Goal: Information Seeking & Learning: Learn about a topic

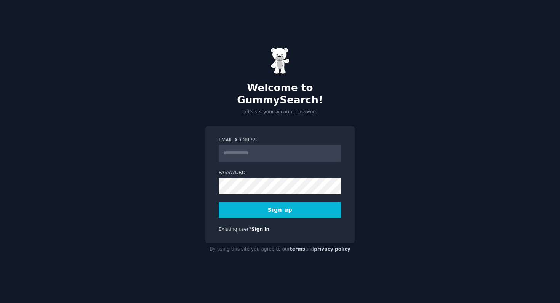
click at [274, 153] on input "Email Address" at bounding box center [280, 153] width 123 height 17
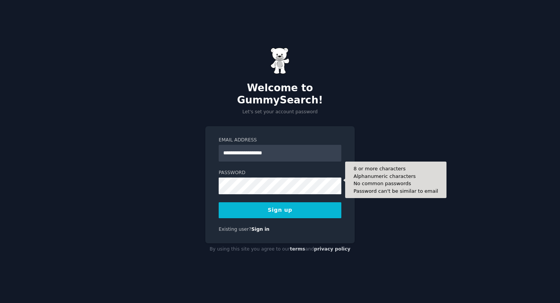
type input "**********"
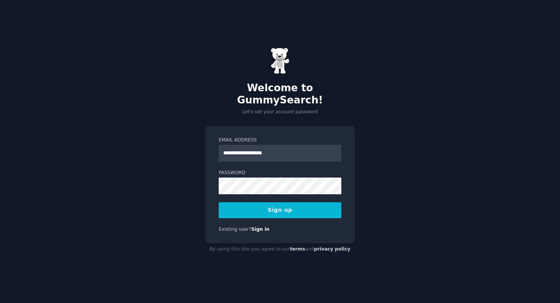
click at [274, 208] on button "Sign up" at bounding box center [280, 211] width 123 height 16
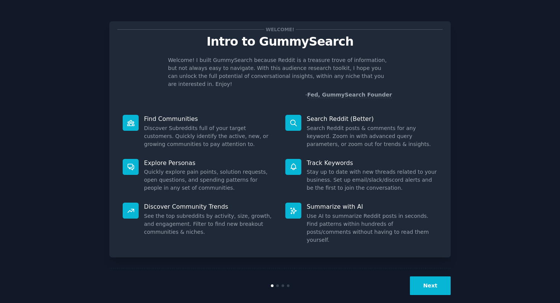
click at [424, 277] on button "Next" at bounding box center [430, 286] width 41 height 19
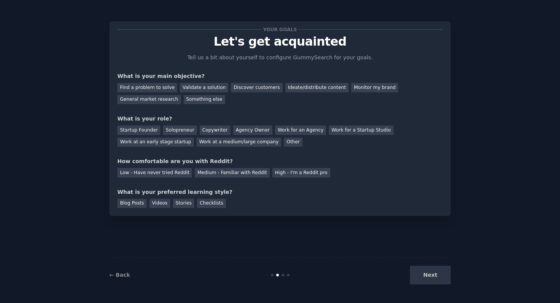
click at [428, 274] on div "Next" at bounding box center [394, 275] width 114 height 19
click at [176, 131] on div "Solopreneur" at bounding box center [180, 131] width 34 height 10
click at [265, 88] on div "Discover customers" at bounding box center [256, 88] width 51 height 10
click at [219, 176] on div "Medium - Familiar with Reddit" at bounding box center [232, 173] width 75 height 10
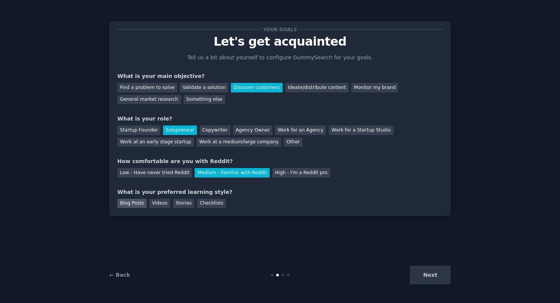
click at [134, 204] on div "Blog Posts" at bounding box center [131, 204] width 29 height 10
click at [422, 280] on button "Next" at bounding box center [430, 275] width 41 height 19
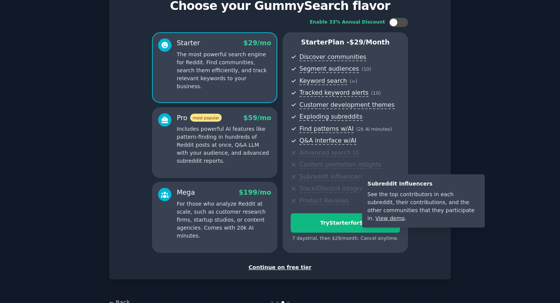
scroll to position [57, 0]
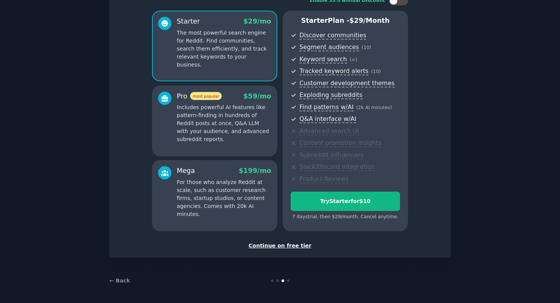
click at [295, 246] on div "Continue on free tier" at bounding box center [279, 246] width 325 height 8
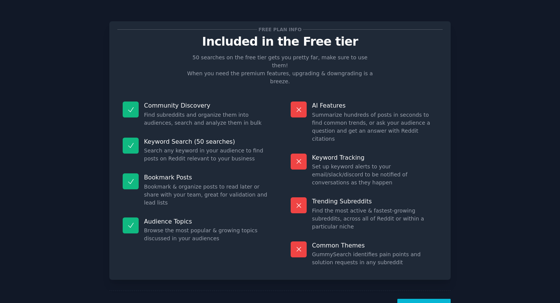
click at [425, 299] on button "Let's Go!" at bounding box center [423, 308] width 53 height 19
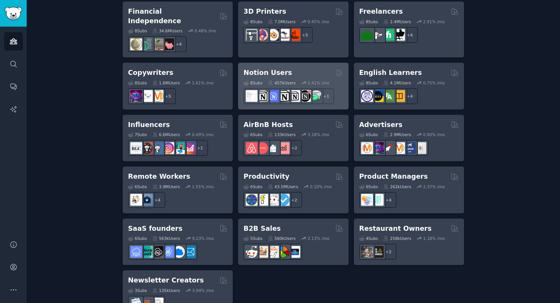
scroll to position [567, 0]
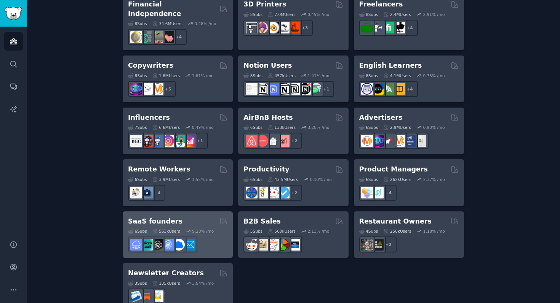
click at [164, 217] on h2 "SaaS founders" at bounding box center [155, 222] width 54 height 10
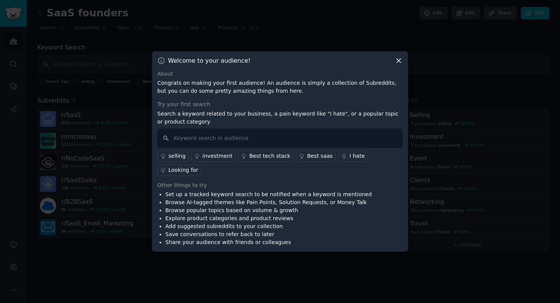
click at [166, 81] on p "Congrats on making your first audience! An audience is simply a collection of S…" at bounding box center [279, 87] width 245 height 16
drag, startPoint x: 166, startPoint y: 81, endPoint x: 243, endPoint y: 82, distance: 76.9
click at [243, 82] on p "Congrats on making your first audience! An audience is simply a collection of S…" at bounding box center [279, 87] width 245 height 16
click at [262, 83] on p "Congrats on making your first audience! An audience is simply a collection of S…" at bounding box center [279, 87] width 245 height 16
drag, startPoint x: 262, startPoint y: 83, endPoint x: 310, endPoint y: 85, distance: 48.8
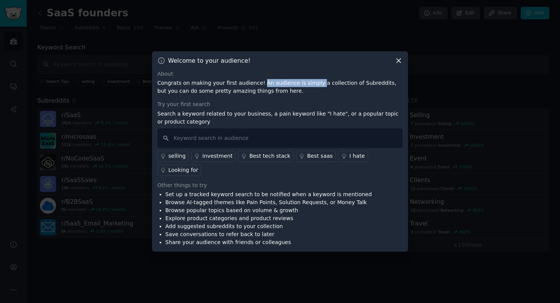
click at [310, 85] on p "Congrats on making your first audience! An audience is simply a collection of S…" at bounding box center [279, 87] width 245 height 16
click at [212, 144] on input "text" at bounding box center [279, 138] width 245 height 19
type input "dataset"
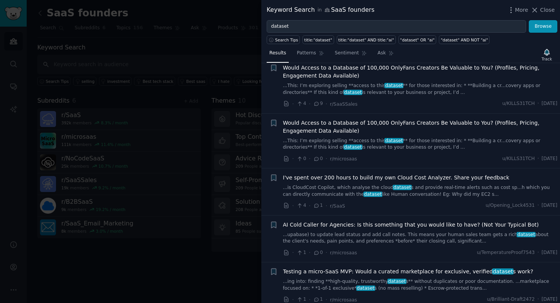
scroll to position [1273, 0]
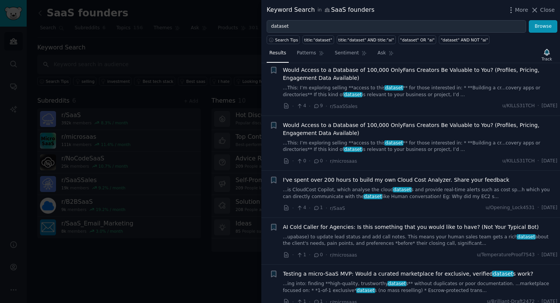
click at [302, 159] on icon at bounding box center [299, 161] width 7 height 5
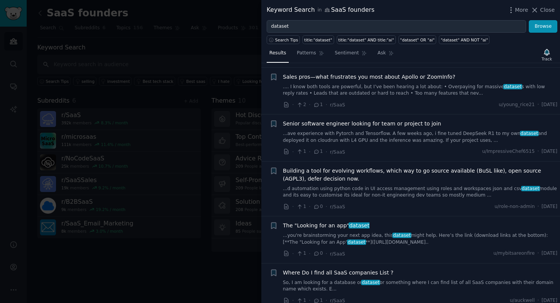
scroll to position [4559, 0]
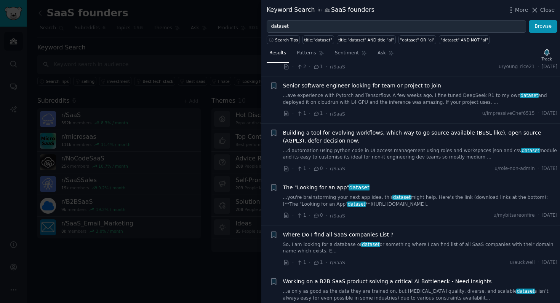
click at [387, 19] on div "Keyword Search in SaaS founders More Close" at bounding box center [410, 10] width 298 height 20
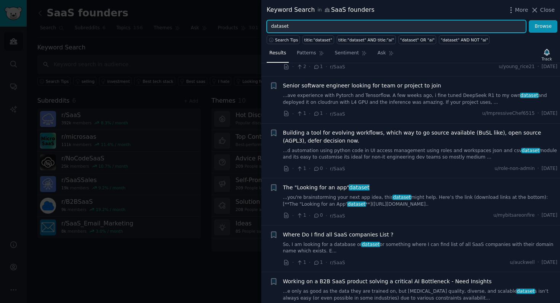
click at [386, 24] on input "dataset" at bounding box center [396, 26] width 259 height 13
type input "onlyfans"
click at [528, 20] on button "Browse" at bounding box center [542, 26] width 29 height 13
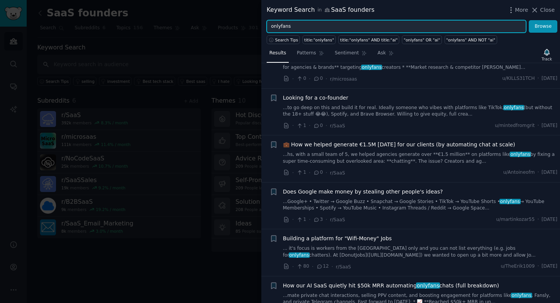
scroll to position [781, 0]
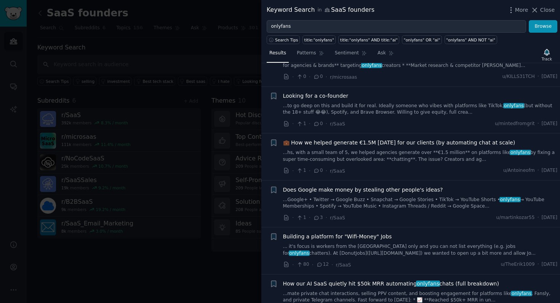
click at [416, 103] on link "...to go deep on this and build it for real. Ideally someone who vibes with pla…" at bounding box center [420, 109] width 275 height 13
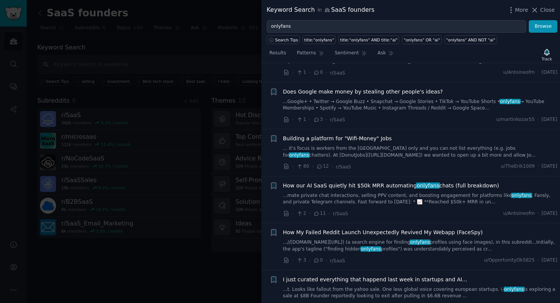
scroll to position [1020, 0]
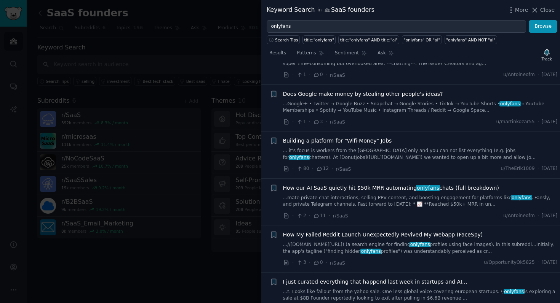
click at [444, 148] on link "... it's focus is workers from the [GEOGRAPHIC_DATA] only and you can not list …" at bounding box center [420, 154] width 275 height 13
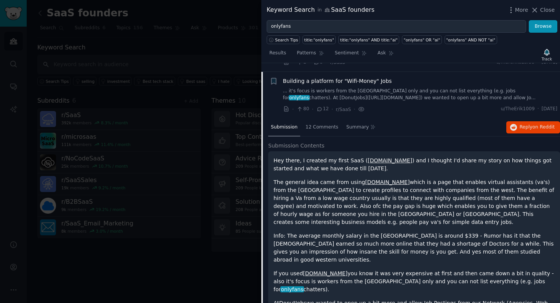
scroll to position [937, 0]
click at [387, 157] on link "[DOMAIN_NAME]" at bounding box center [389, 160] width 45 height 6
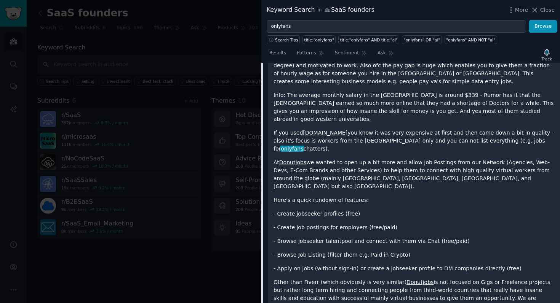
scroll to position [1101, 0]
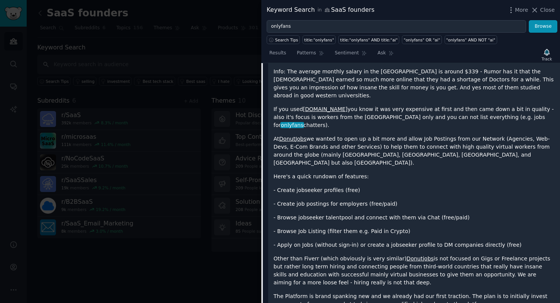
click at [318, 106] on link "[DOMAIN_NAME]" at bounding box center [325, 109] width 45 height 6
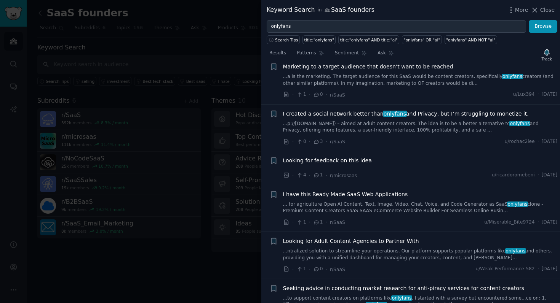
scroll to position [1853, 0]
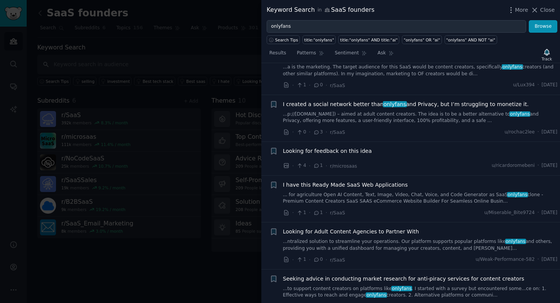
click at [399, 239] on link "...ntralized solution to streamline your operations. Our platform supports popu…" at bounding box center [420, 245] width 275 height 13
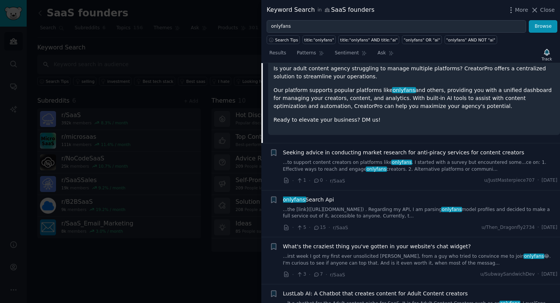
scroll to position [1654, 0]
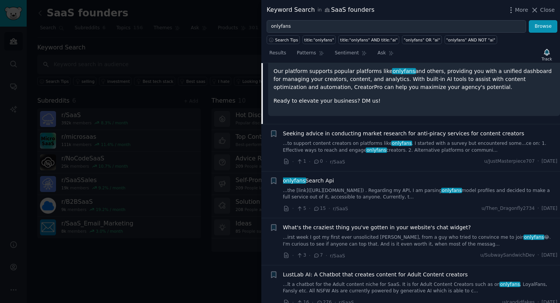
click at [400, 188] on link "...the [link]([URL][DOMAIN_NAME]) . Regarding my API, I am parsing onlyfans mod…" at bounding box center [420, 194] width 275 height 13
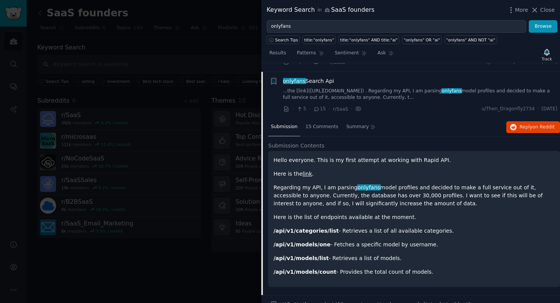
scroll to position [1629, 0]
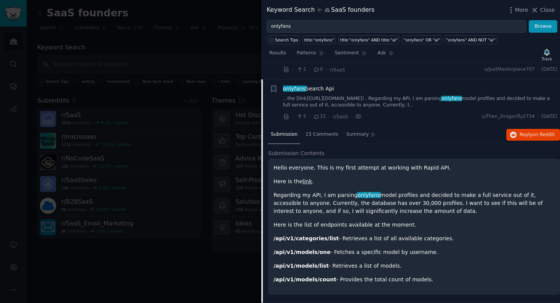
click at [303, 179] on link "link" at bounding box center [307, 182] width 10 height 6
